Goal: Transaction & Acquisition: Purchase product/service

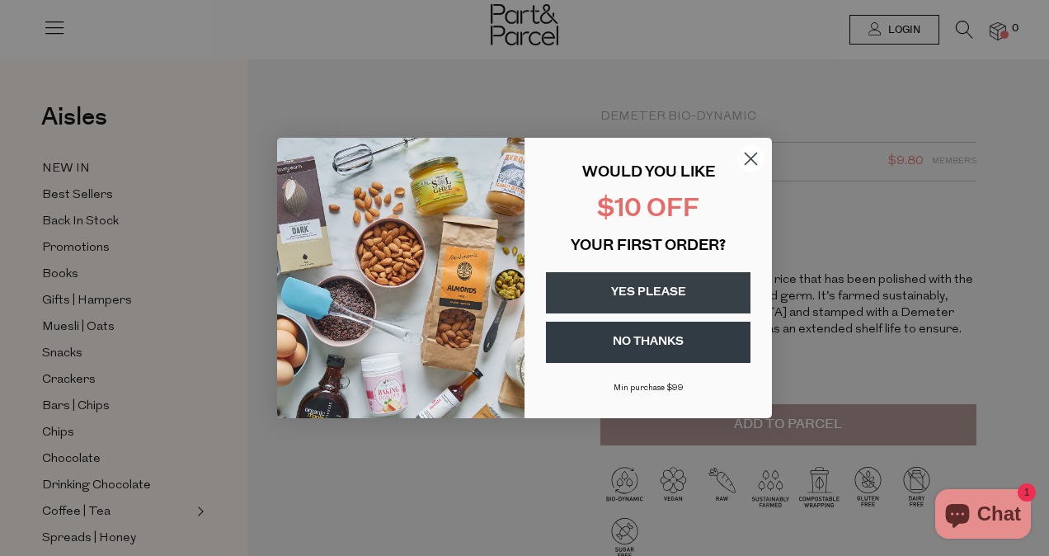
click at [744, 150] on circle "Close dialog" at bounding box center [750, 158] width 27 height 27
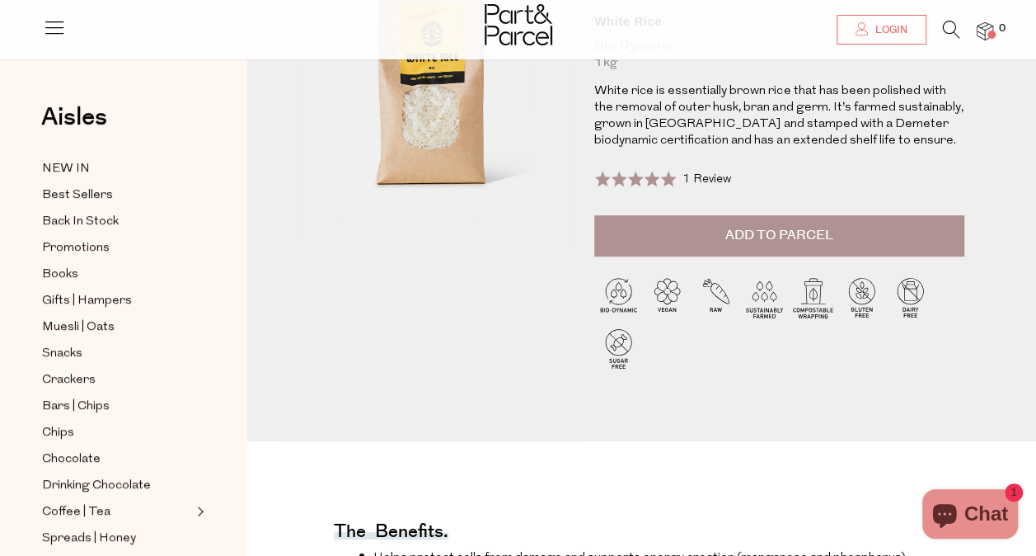
scroll to position [187, 0]
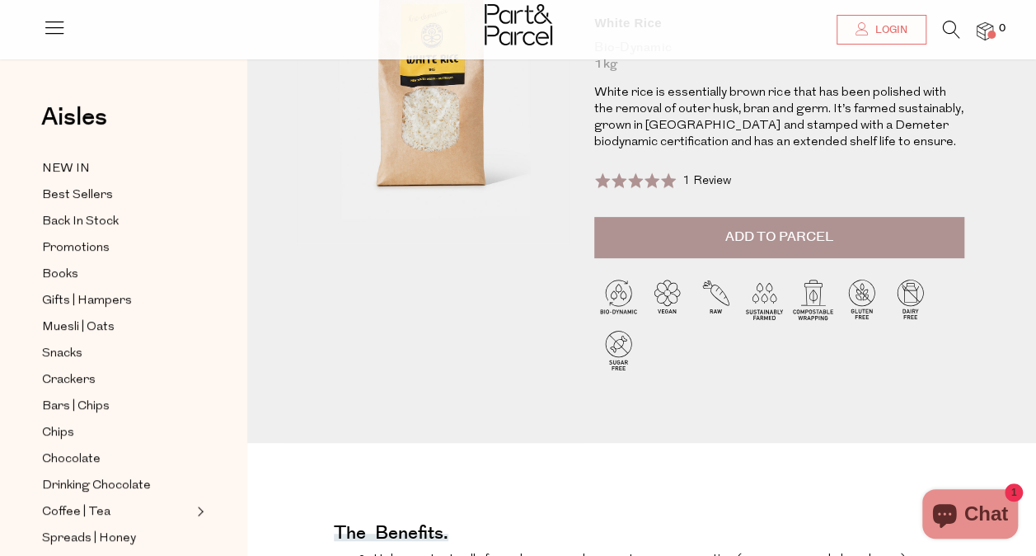
click at [692, 249] on button "Add to Parcel" at bounding box center [779, 237] width 370 height 41
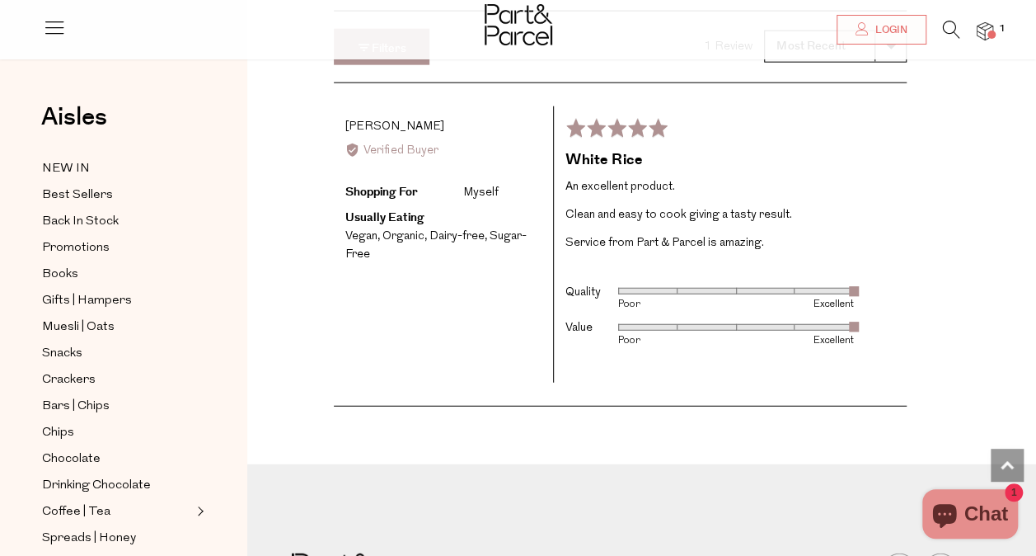
scroll to position [2226, 0]
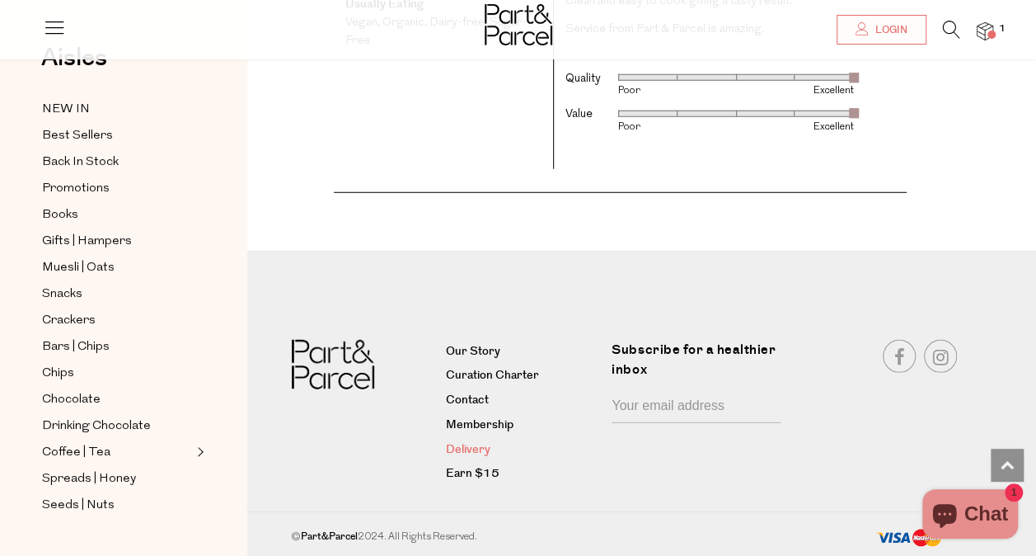
drag, startPoint x: 475, startPoint y: 453, endPoint x: 462, endPoint y: 449, distance: 14.1
click at [462, 449] on link "Delivery" at bounding box center [523, 450] width 154 height 20
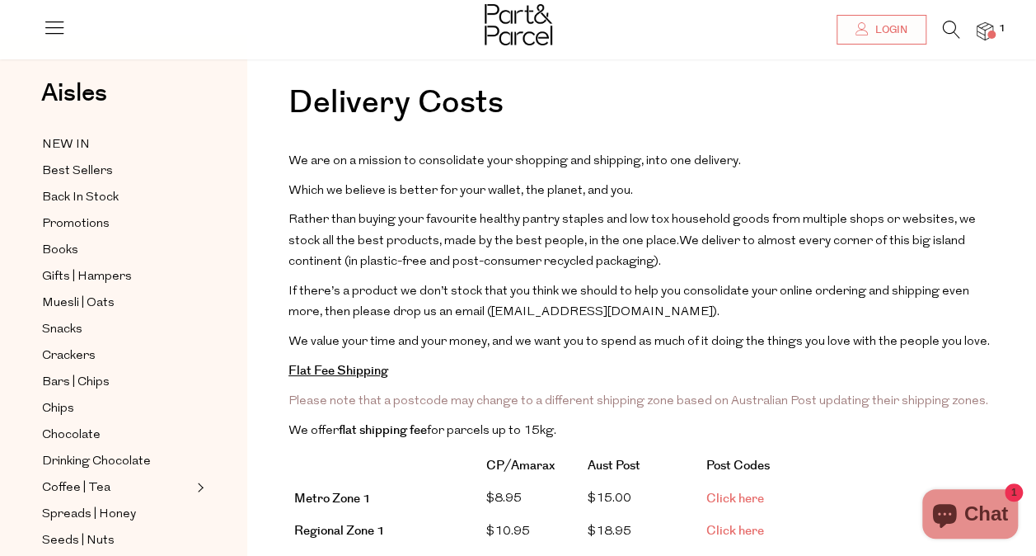
scroll to position [95, 0]
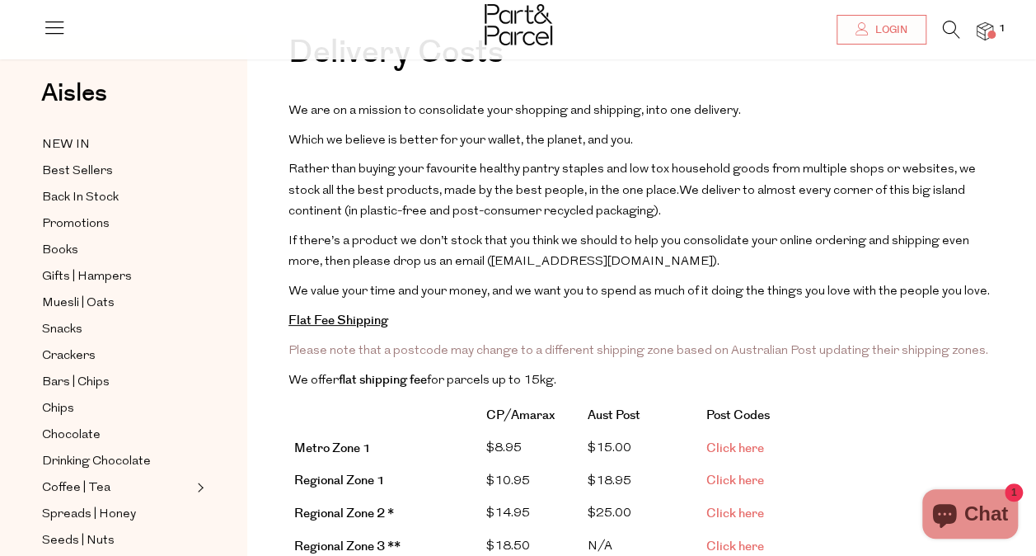
click at [726, 443] on link "Click here" at bounding box center [736, 447] width 58 height 17
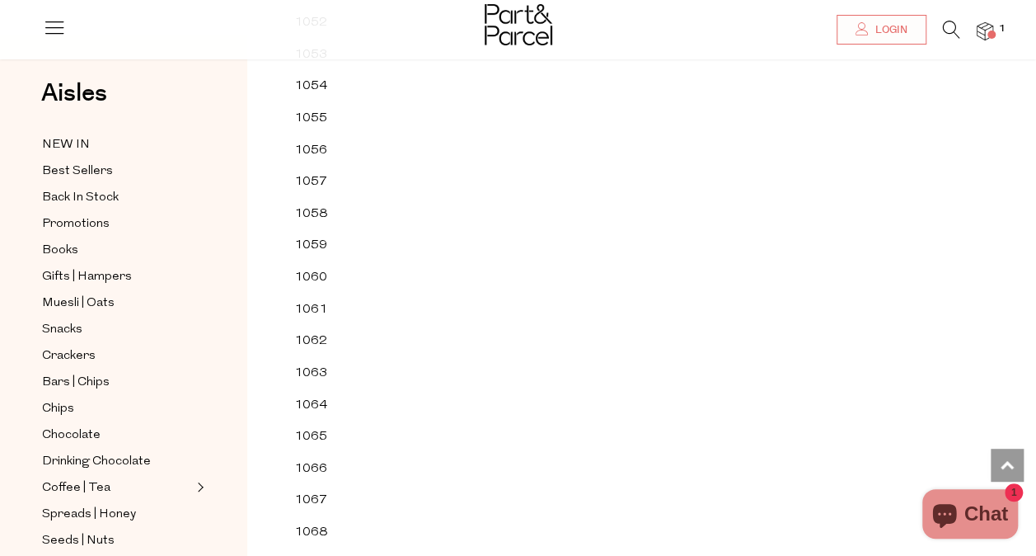
scroll to position [19124, 0]
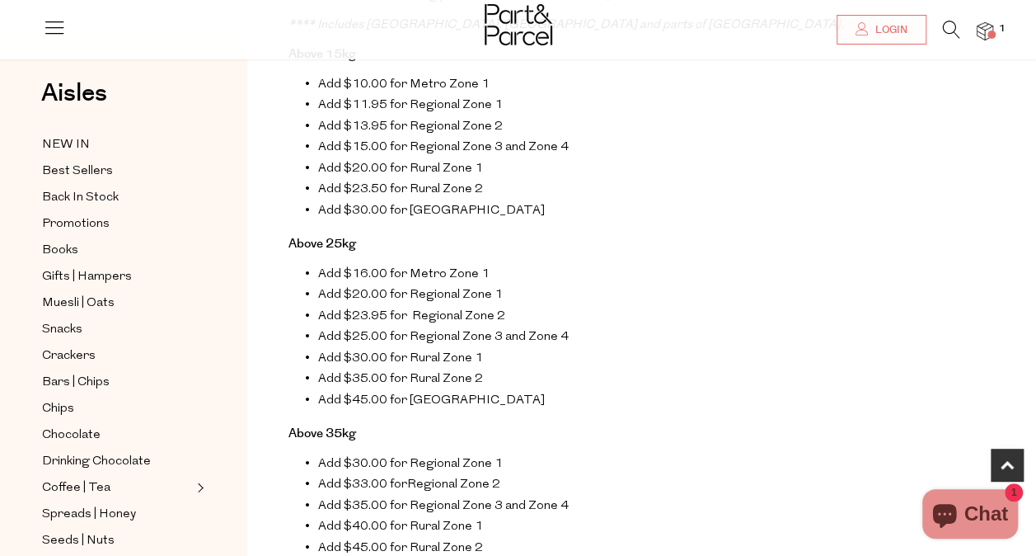
scroll to position [913, 0]
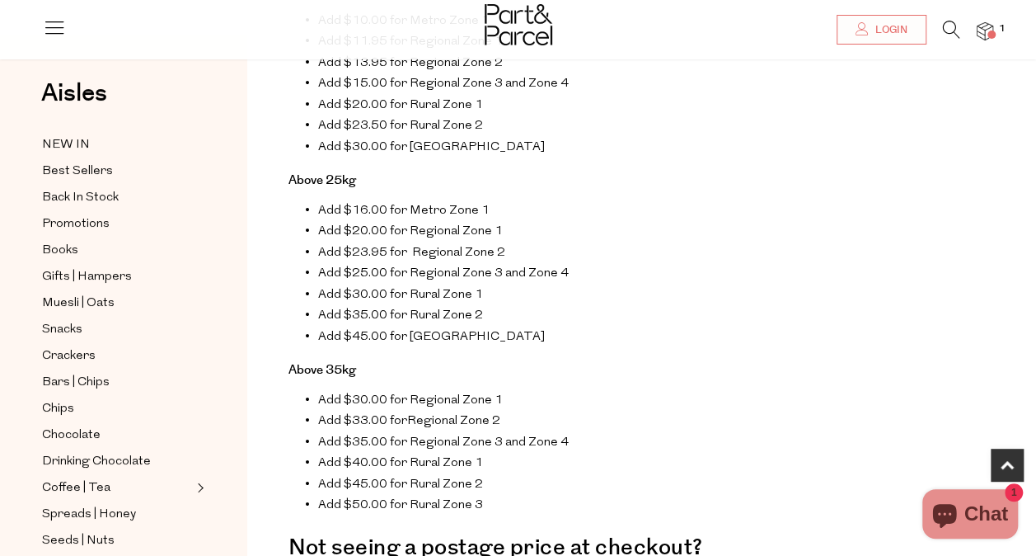
click at [290, 287] on ul "Add $16.00 for Metro Zone 1 Add $20.00 for Regional Zone 1 Add $23.95 for Regio…" at bounding box center [642, 274] width 707 height 148
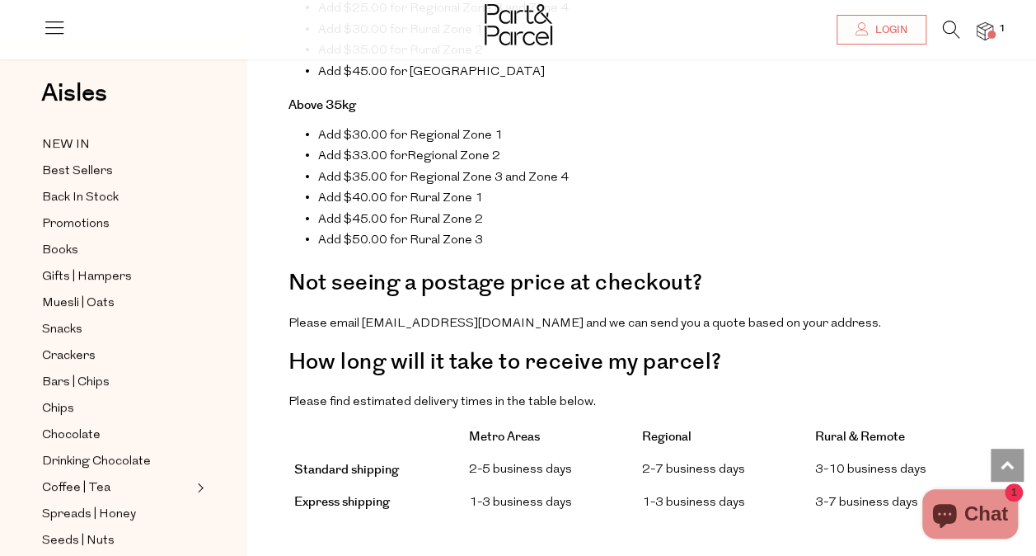
scroll to position [1241, 0]
